Goal: Information Seeking & Learning: Learn about a topic

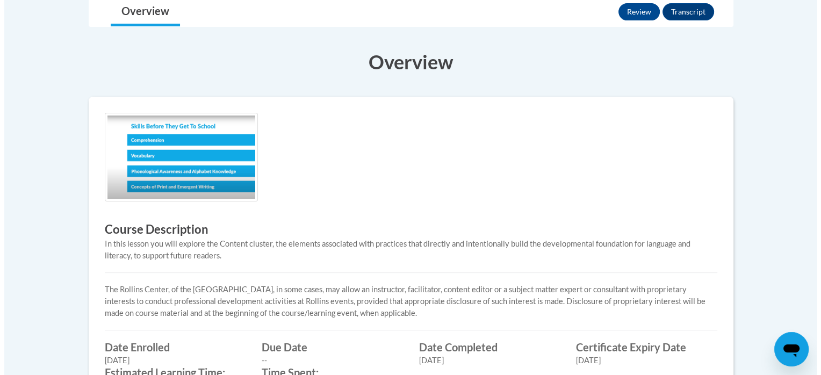
scroll to position [68, 0]
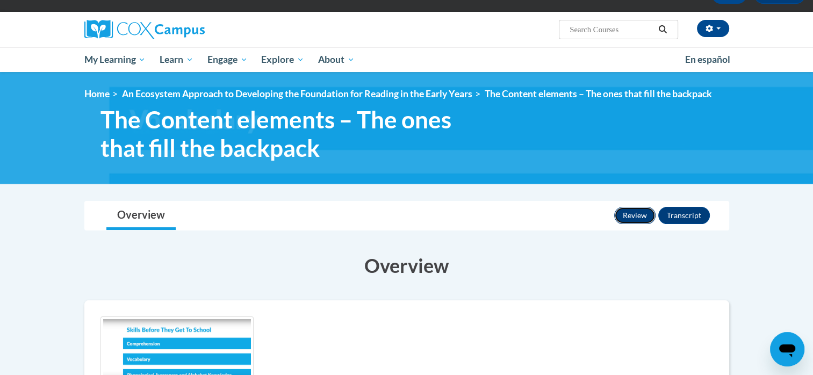
click at [644, 219] on button "Review" at bounding box center [634, 215] width 41 height 17
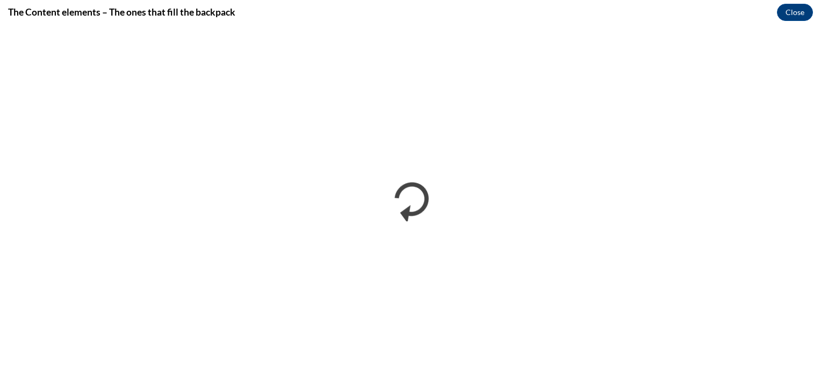
scroll to position [0, 0]
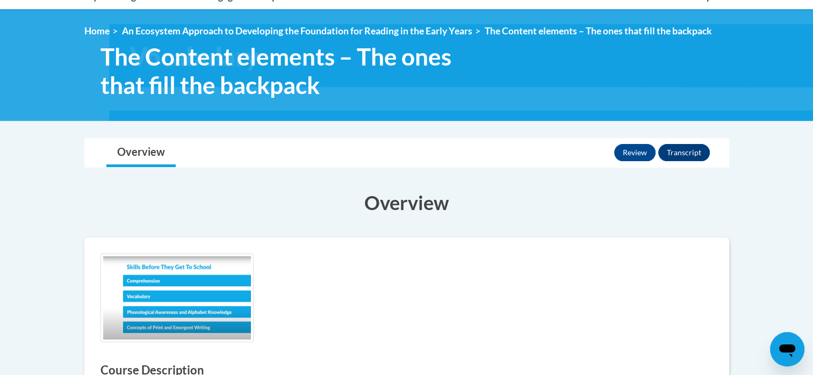
scroll to position [130, 0]
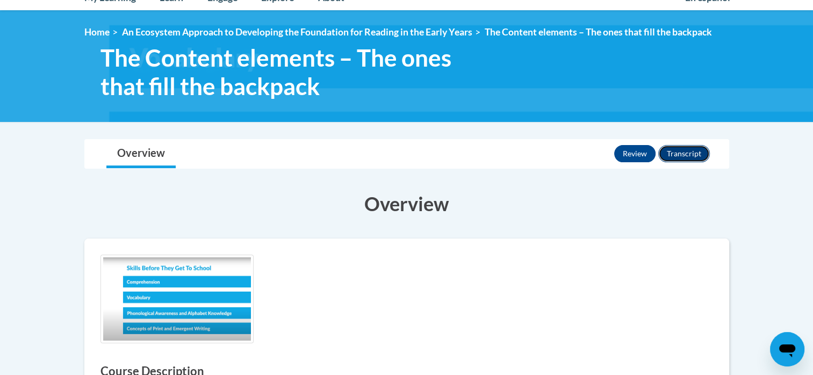
click at [691, 158] on button "Transcript" at bounding box center [684, 153] width 52 height 17
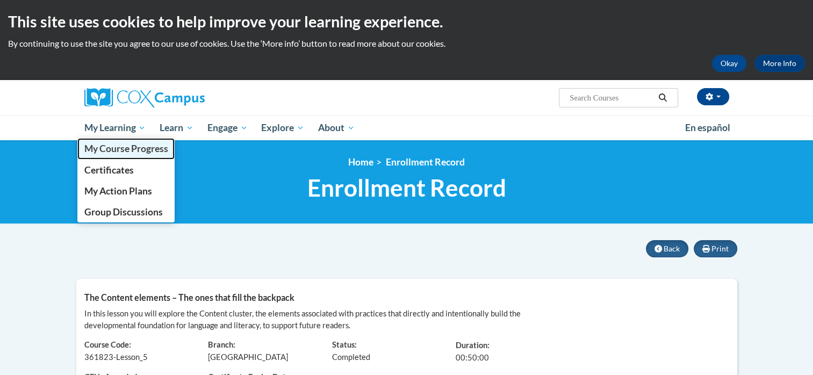
click at [110, 152] on span "My Course Progress" at bounding box center [126, 148] width 84 height 11
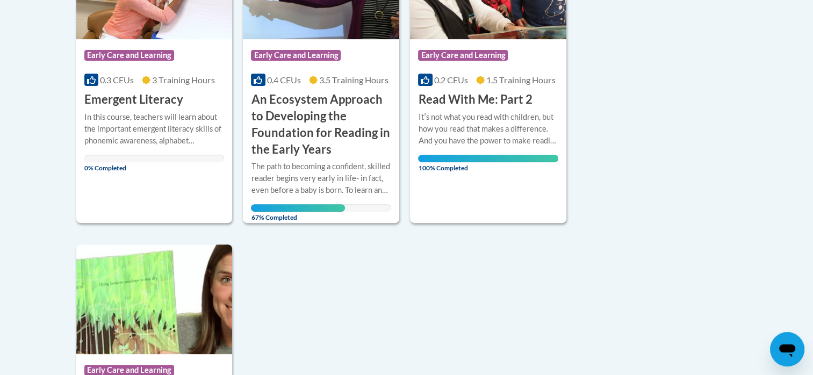
scroll to position [333, 0]
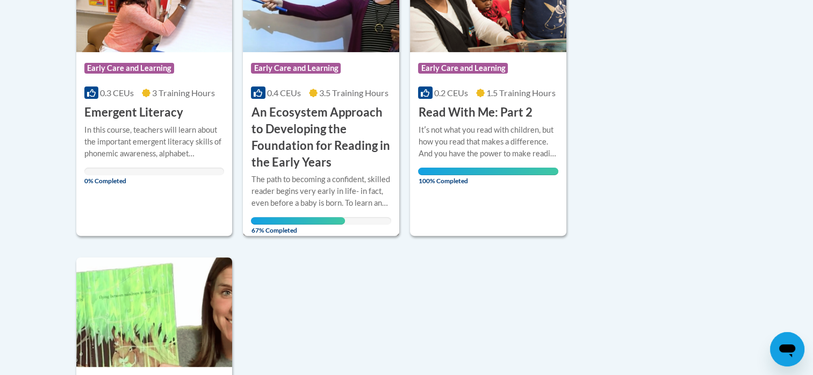
click at [292, 129] on h3 "An Ecosystem Approach to Developing the Foundation for Reading in the Early Yea…" at bounding box center [321, 137] width 140 height 66
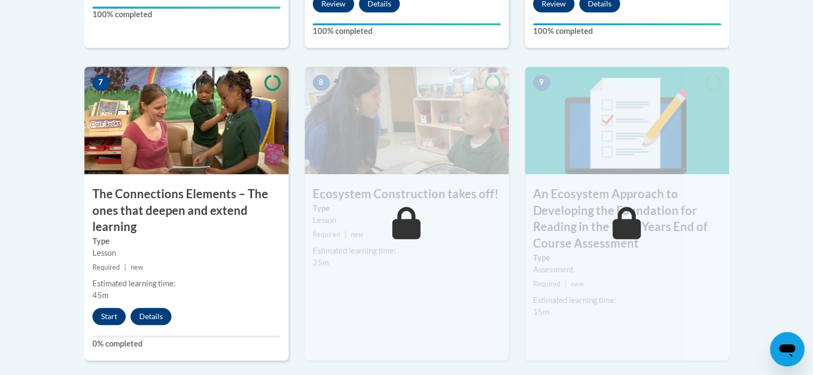
scroll to position [919, 0]
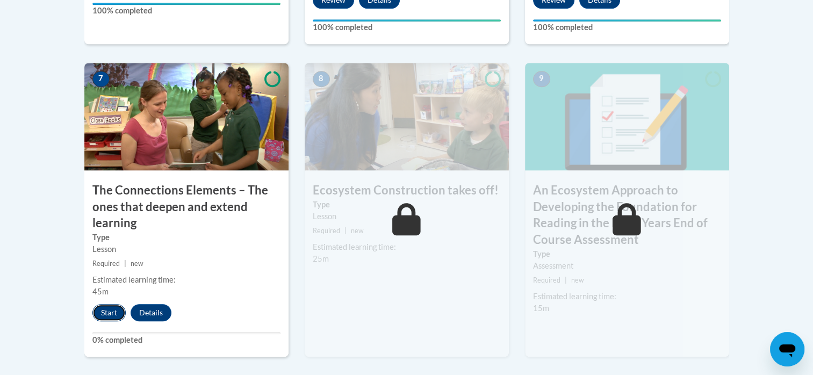
click at [106, 311] on button "Start" at bounding box center [108, 312] width 33 height 17
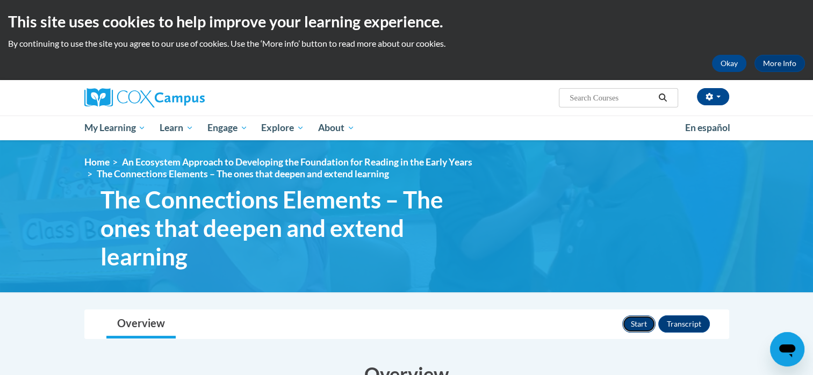
click at [638, 321] on button "Start" at bounding box center [638, 324] width 33 height 17
